Goal: Task Accomplishment & Management: Use online tool/utility

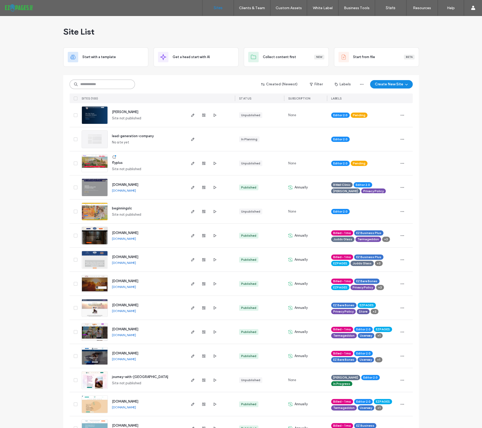
click at [117, 86] on input at bounding box center [102, 84] width 65 height 9
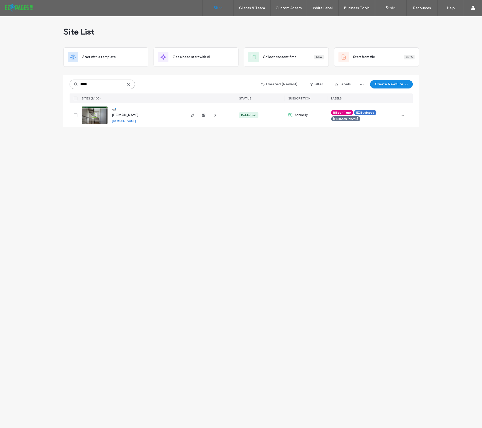
type input "*****"
click at [131, 116] on span "[DOMAIN_NAME]" at bounding box center [125, 115] width 26 height 4
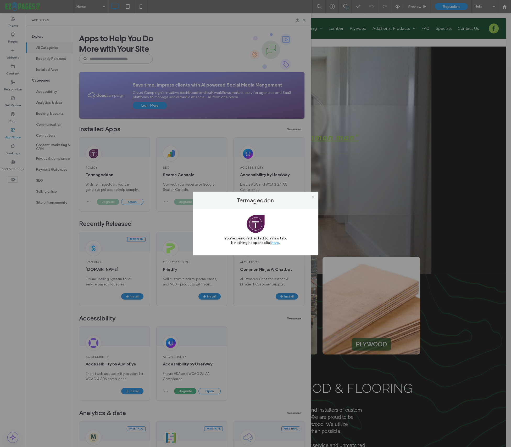
click at [312, 197] on icon at bounding box center [313, 197] width 4 height 4
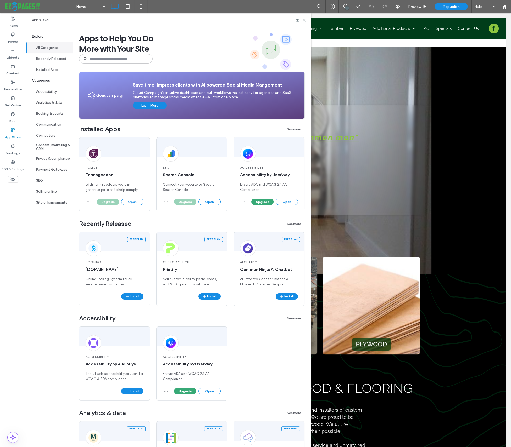
click at [305, 19] on icon at bounding box center [304, 20] width 4 height 4
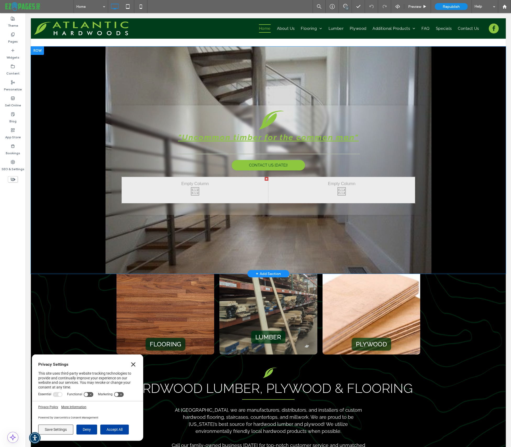
drag, startPoint x: 134, startPoint y: 364, endPoint x: 477, endPoint y: 153, distance: 402.4
click at [134, 364] on icon "Close" at bounding box center [133, 365] width 4 height 4
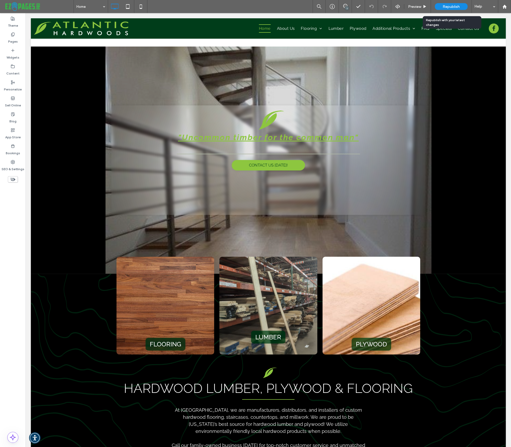
click at [447, 6] on span "Republish" at bounding box center [451, 6] width 17 height 4
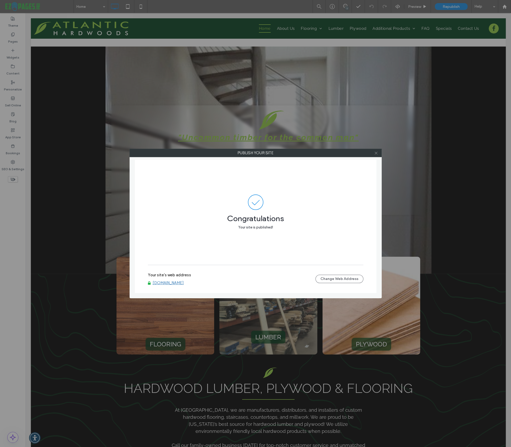
click at [376, 154] on icon at bounding box center [376, 153] width 4 height 4
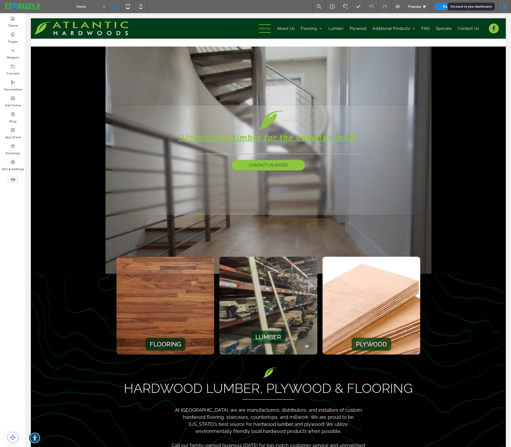
click at [504, 6] on use at bounding box center [504, 6] width 4 height 4
